Goal: Task Accomplishment & Management: Manage account settings

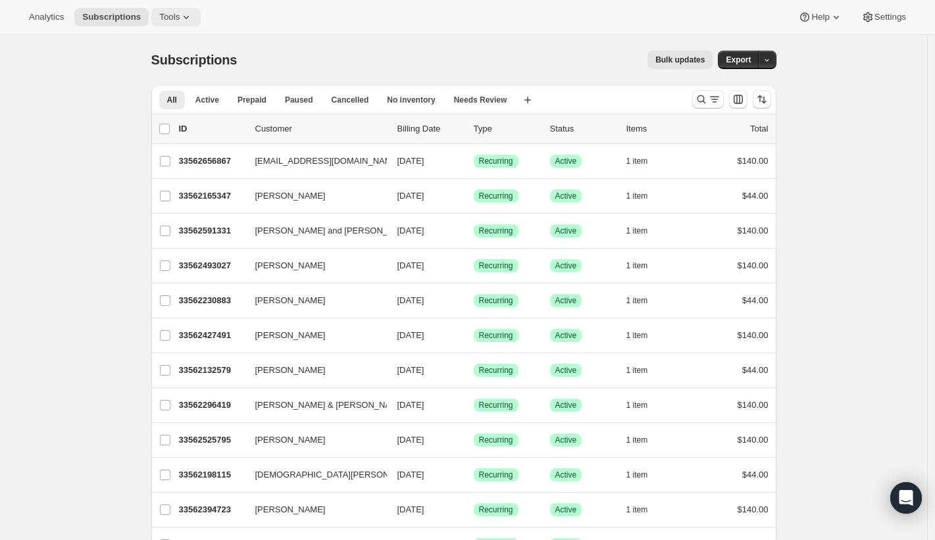
click at [184, 13] on icon at bounding box center [186, 17] width 13 height 13
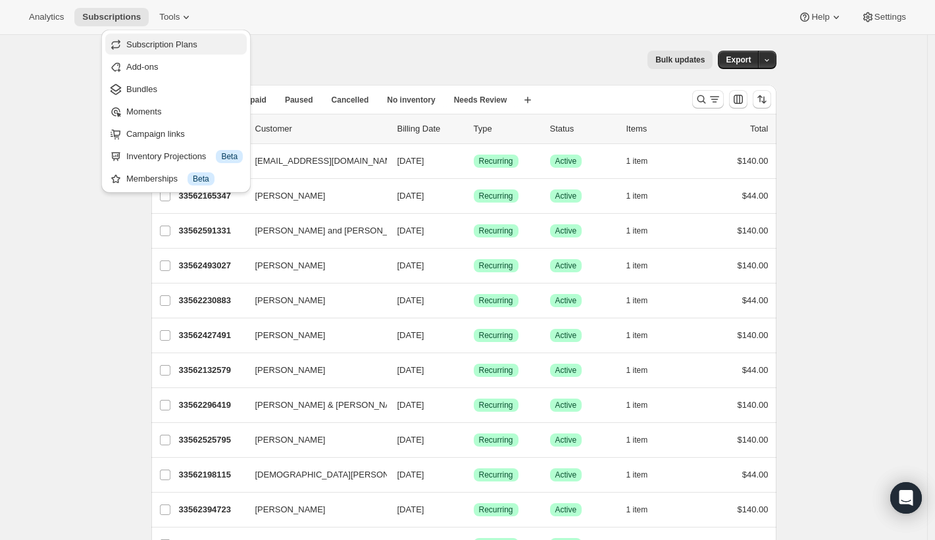
click at [172, 43] on span "Subscription Plans" at bounding box center [161, 44] width 71 height 10
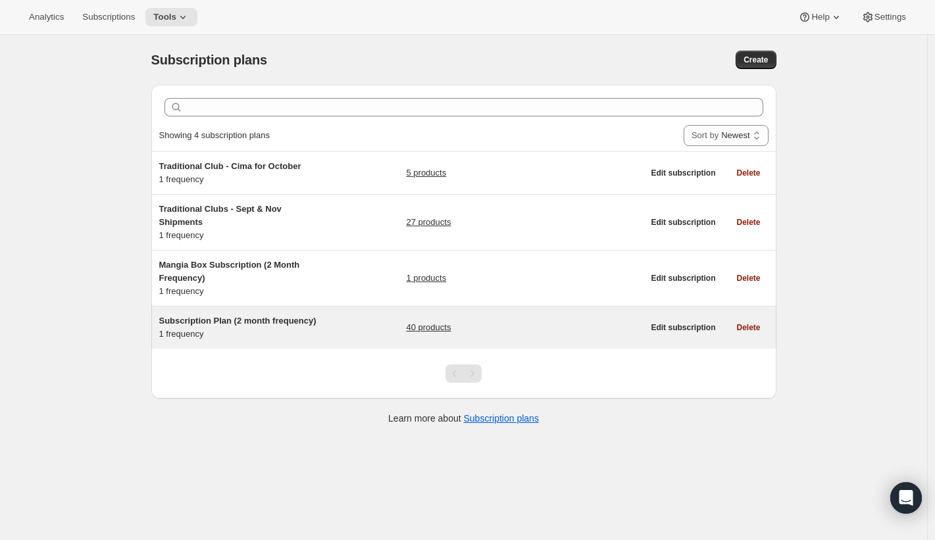
click at [280, 324] on span "Subscription Plan (2 month frequency)" at bounding box center [237, 321] width 157 height 10
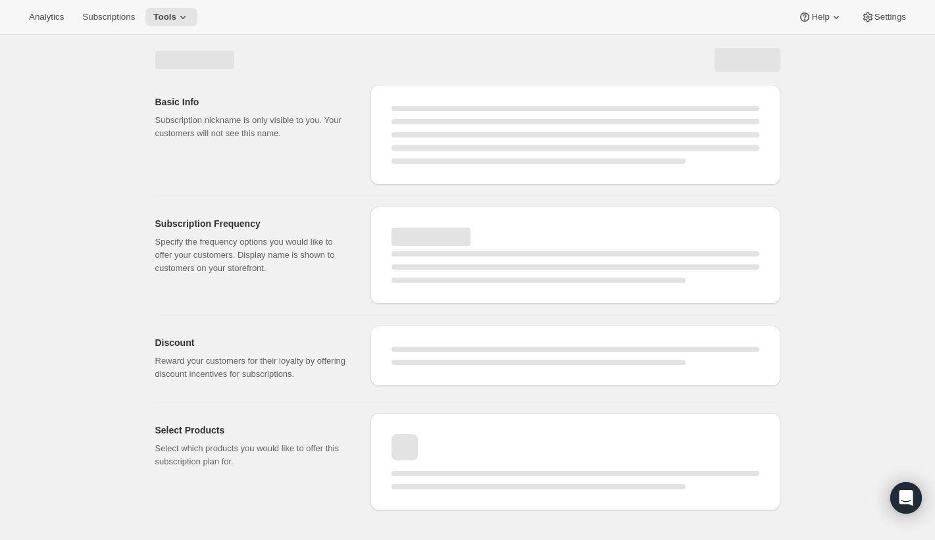
select select "WEEK"
select select "MONTH"
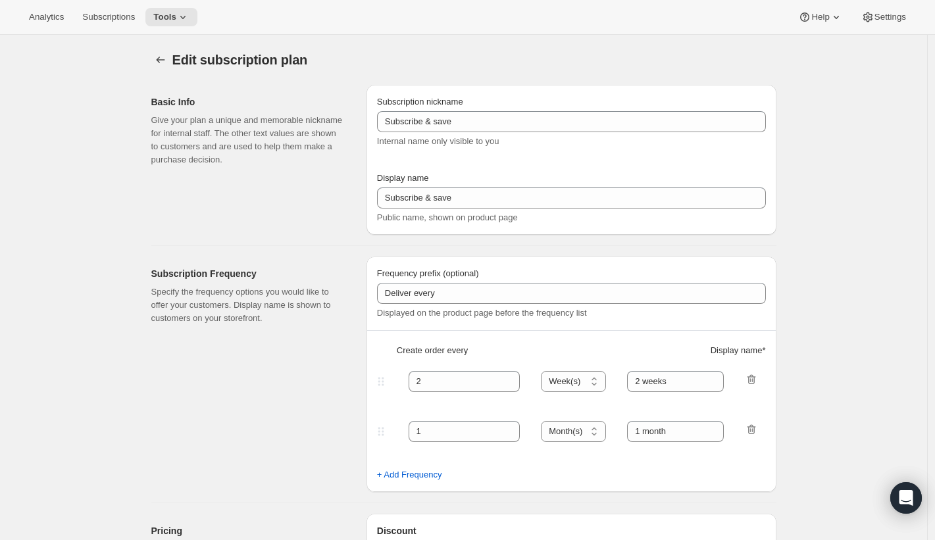
type input "Subscription Plan (2 month frequency)"
type input "Subscribe"
select select "MONTH"
type input "3 months"
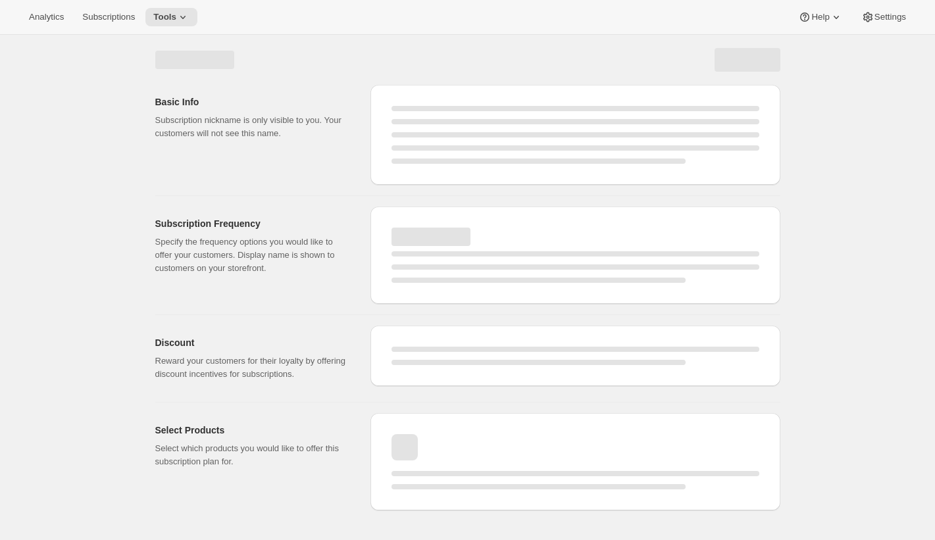
select select "WEEK"
select select "MONTH"
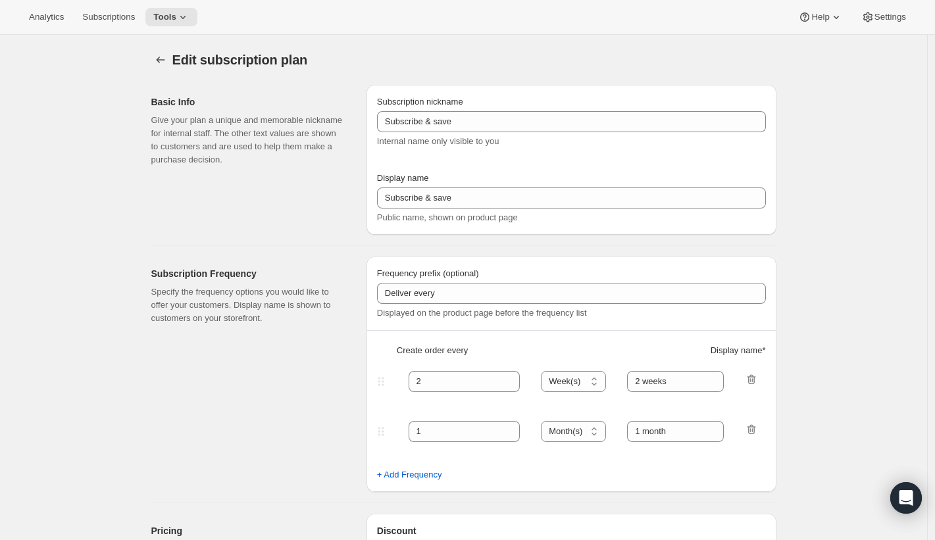
type input "Mangia Box Subscription (2 Month Frequency)"
type input "Subscribe to Mangia Box"
select select "MONTH"
type input "2 months"
select select "FIXED_AMOUNT"
